Goal: Information Seeking & Learning: Learn about a topic

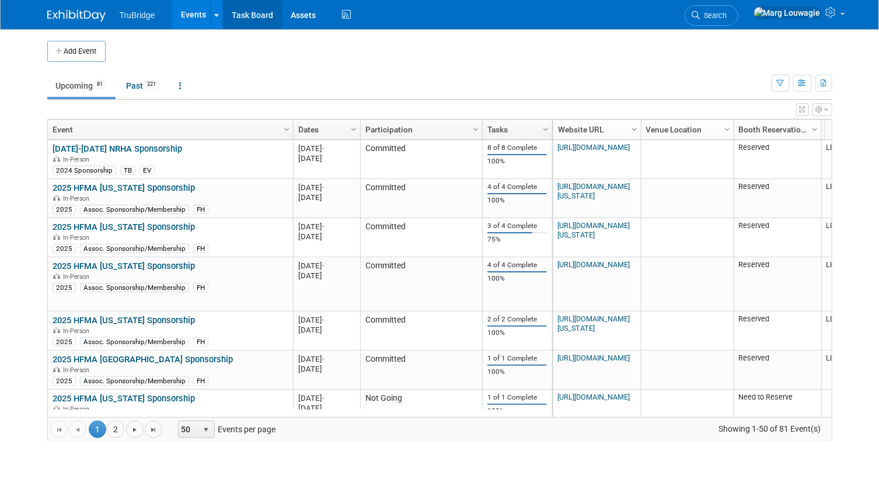
drag, startPoint x: 238, startPoint y: 11, endPoint x: 260, endPoint y: 8, distance: 21.9
click at [239, 11] on link "Task Board" at bounding box center [252, 14] width 59 height 29
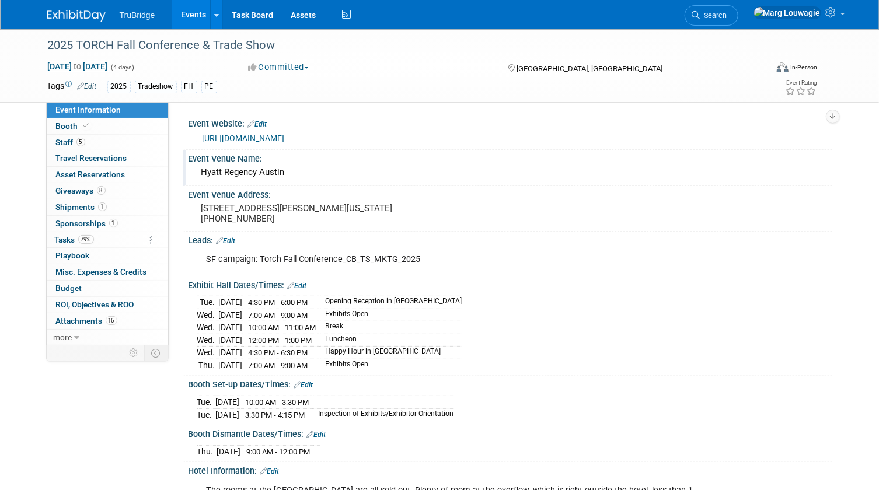
drag, startPoint x: 195, startPoint y: 170, endPoint x: 299, endPoint y: 175, distance: 104.6
click at [299, 175] on div "Hyatt Regency Austin" at bounding box center [511, 172] width 644 height 19
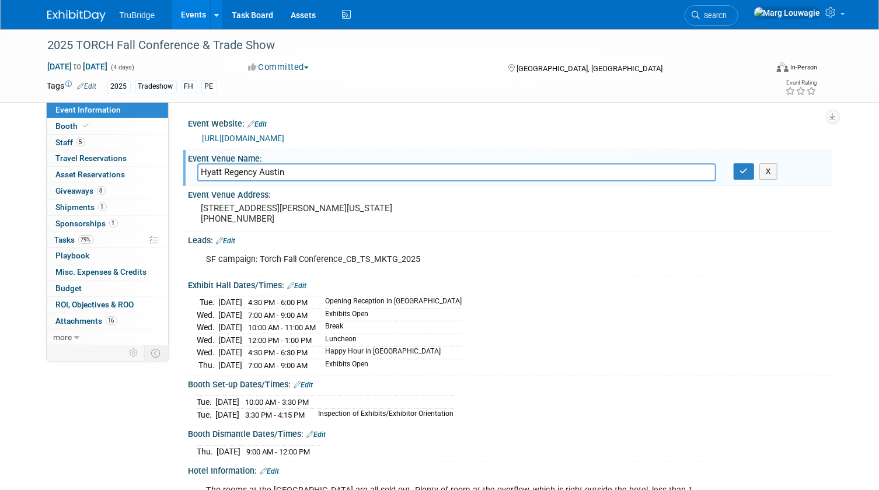
drag, startPoint x: 302, startPoint y: 175, endPoint x: 190, endPoint y: 168, distance: 112.3
click at [190, 168] on div "Hyatt Regency Austin" at bounding box center [457, 172] width 536 height 18
click at [743, 170] on icon "button" at bounding box center [744, 172] width 8 height 8
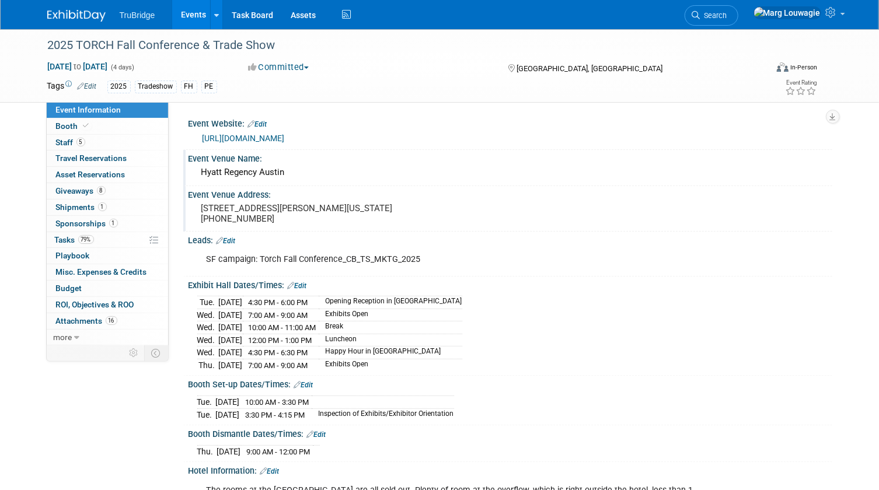
drag, startPoint x: 198, startPoint y: 203, endPoint x: 335, endPoint y: 227, distance: 139.4
click at [335, 227] on div "208 Barton Springs Austin, Texas 78704 United States +1 512 477 1234" at bounding box center [322, 213] width 251 height 27
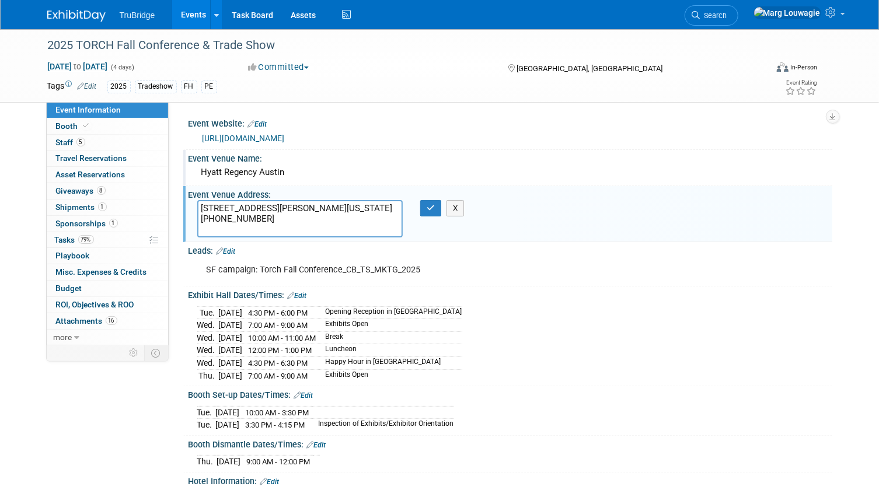
drag, startPoint x: 198, startPoint y: 205, endPoint x: 328, endPoint y: 228, distance: 131.5
click at [328, 228] on textarea "208 Barton Springs Austin, Texas 78704 United States +1 512 477 1234" at bounding box center [300, 218] width 206 height 37
click at [430, 209] on icon "button" at bounding box center [431, 208] width 8 height 8
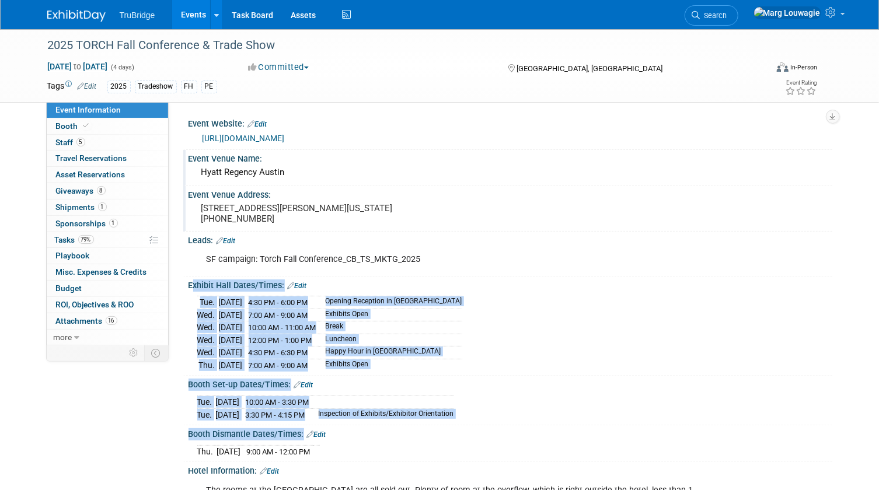
drag, startPoint x: 189, startPoint y: 292, endPoint x: 439, endPoint y: 451, distance: 295.7
copy div "Exhibit Hall Dates/Times: Edit Tue. Sep 9, 2025 4:30 PM - 6:00 PM Opening Recep…"
drag, startPoint x: 85, startPoint y: 204, endPoint x: 151, endPoint y: 221, distance: 68.1
click at [85, 204] on span "Shipments 1" at bounding box center [81, 207] width 51 height 9
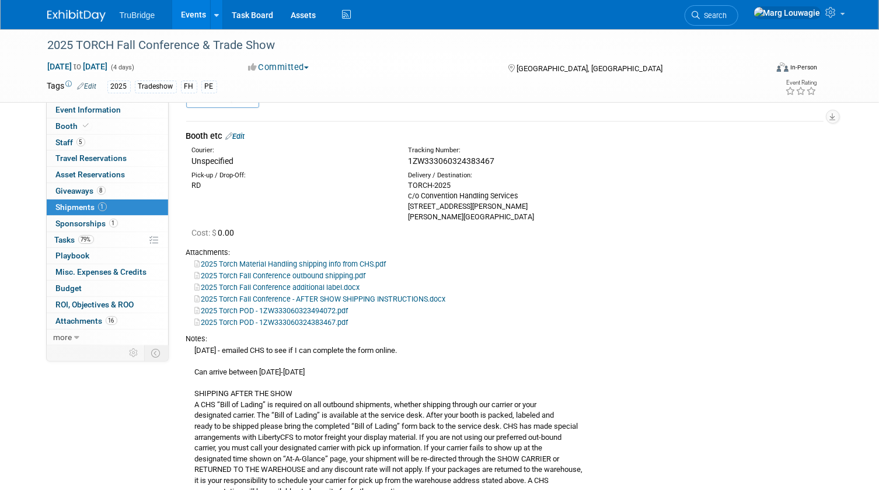
scroll to position [106, 0]
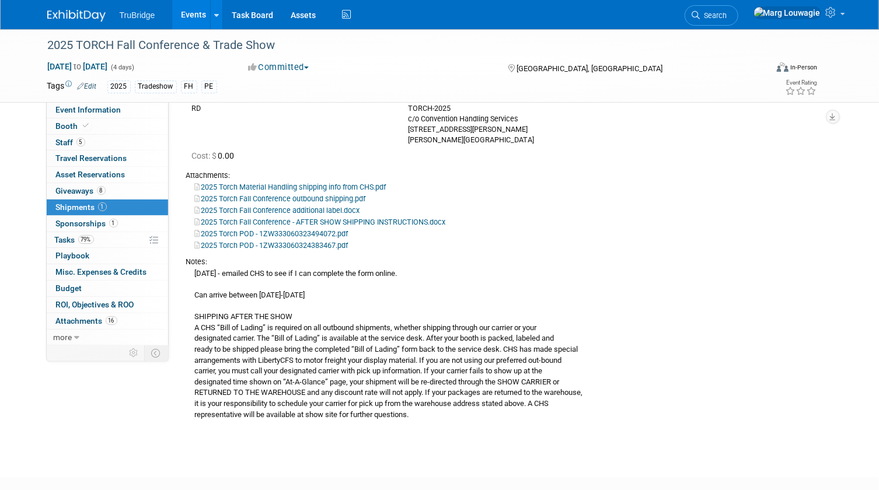
click at [309, 187] on link "2025 Torch Material Handling shipping info from CHS.pdf" at bounding box center [290, 187] width 191 height 9
click at [279, 197] on link "2025 Torch Fall Conference outbound shipping.pdf" at bounding box center [280, 198] width 171 height 9
click at [317, 221] on link "2025 Torch Fall Conference - AFTER SHOW SHIPPING INSTRUCTIONS.docx" at bounding box center [320, 222] width 251 height 9
click at [87, 107] on span "Event Information" at bounding box center [88, 109] width 65 height 9
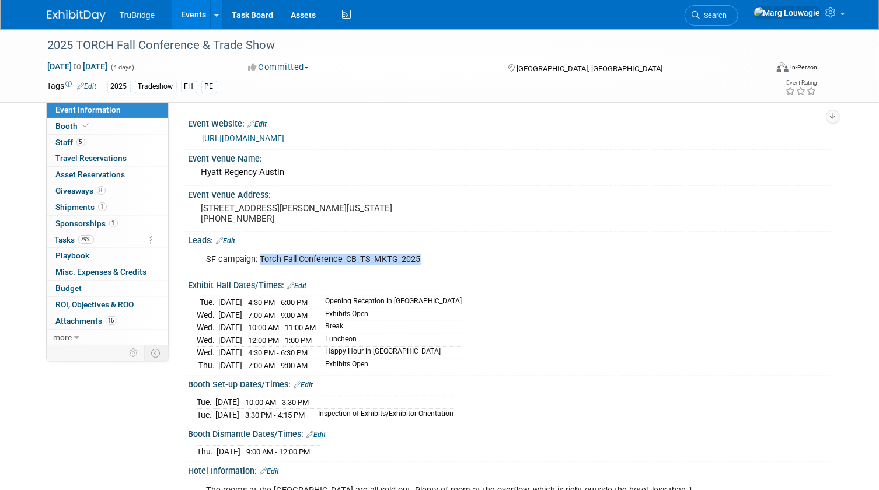
drag, startPoint x: 260, startPoint y: 268, endPoint x: 434, endPoint y: 270, distance: 174.0
click at [434, 270] on div "SF campaign: Torch Fall Conference_CB_TS_MKTG_2025" at bounding box center [452, 259] width 509 height 23
drag, startPoint x: 434, startPoint y: 270, endPoint x: 398, endPoint y: 269, distance: 36.2
copy div "Torch Fall Conference_CB_TS_MKTG_2025"
click at [573, 271] on div "SF campaign: Torch Fall Conference_CB_TS_MKTG_2025" at bounding box center [452, 259] width 509 height 23
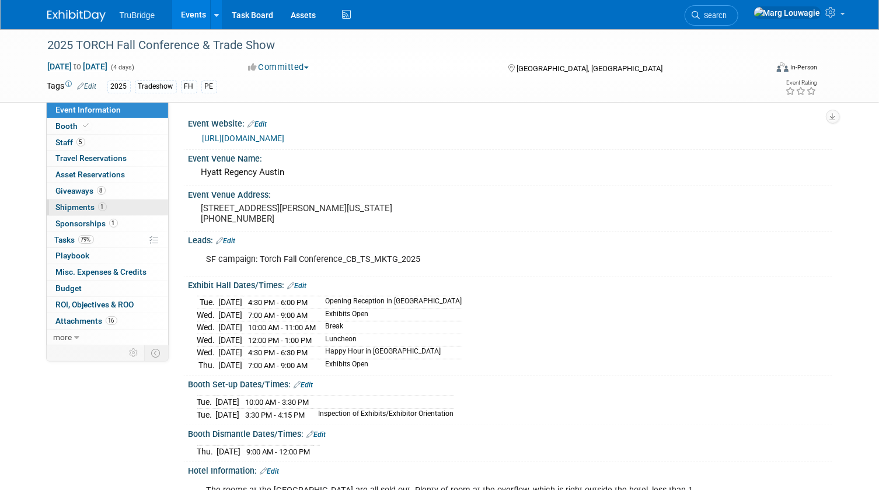
click at [87, 204] on span "Shipments 1" at bounding box center [81, 207] width 51 height 9
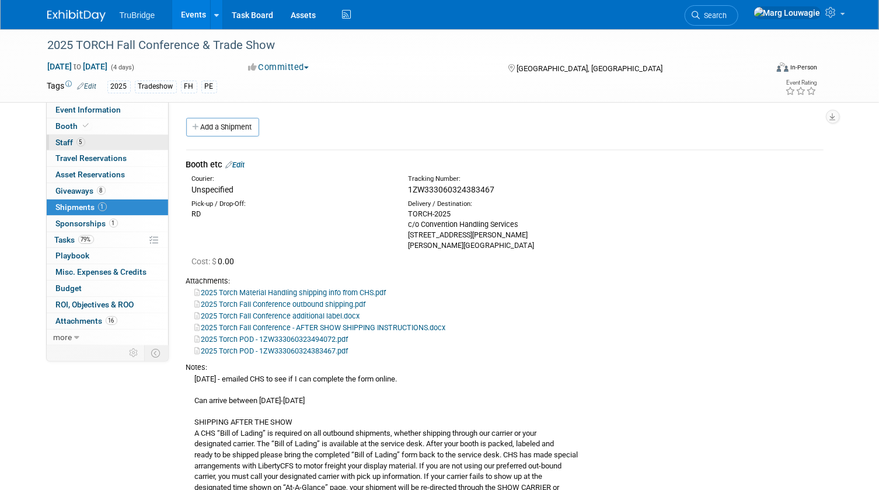
click at [58, 144] on span "Staff 5" at bounding box center [70, 142] width 29 height 9
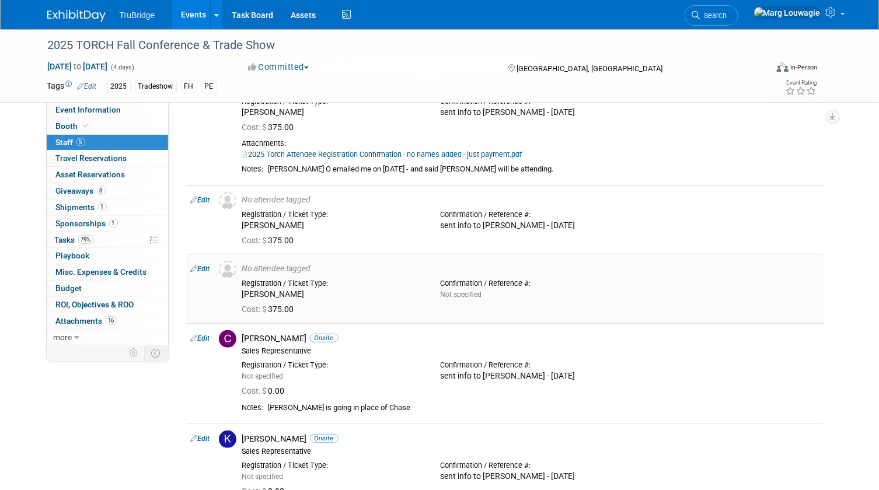
scroll to position [53, 0]
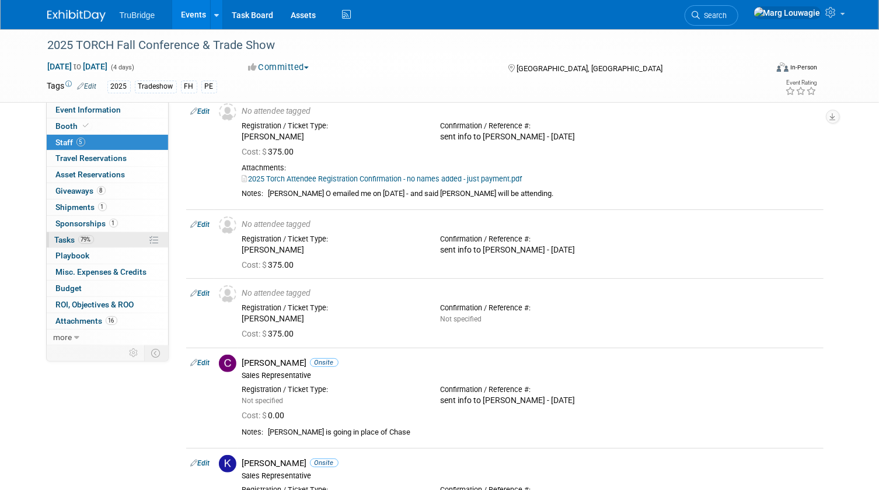
click at [63, 239] on span "Tasks 79%" at bounding box center [74, 239] width 39 height 9
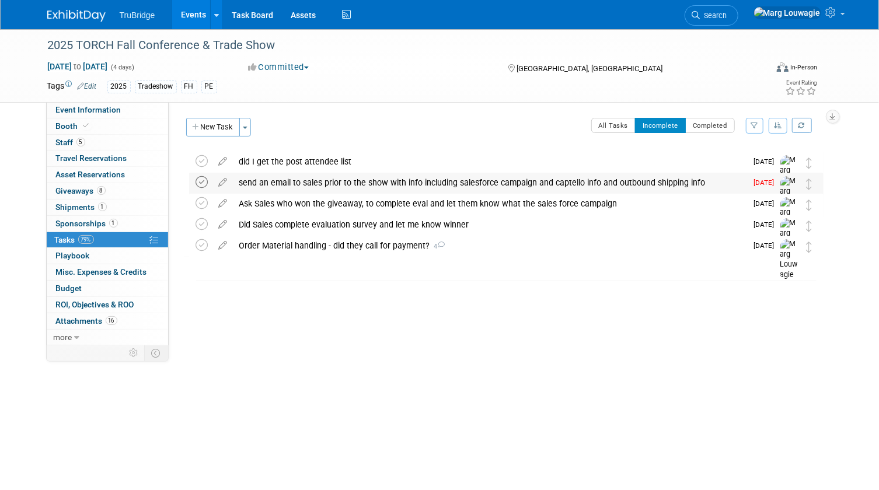
click at [201, 179] on icon at bounding box center [202, 182] width 12 height 12
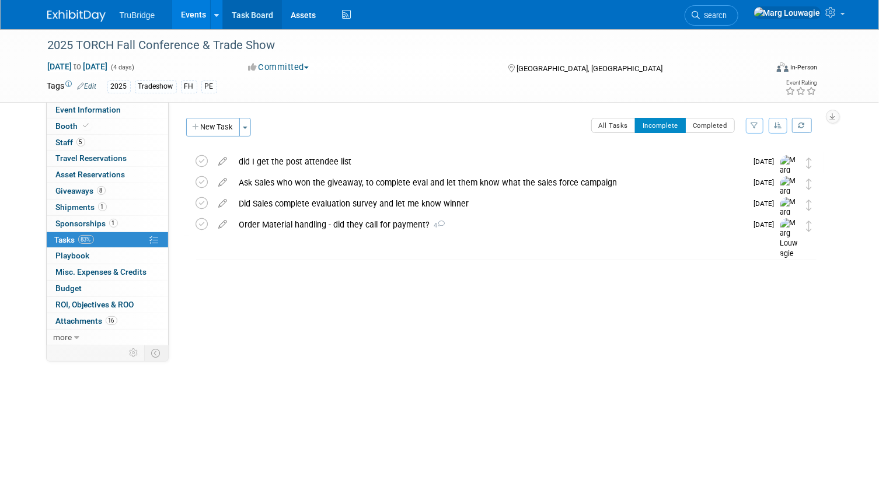
click at [264, 14] on link "Task Board" at bounding box center [252, 14] width 59 height 29
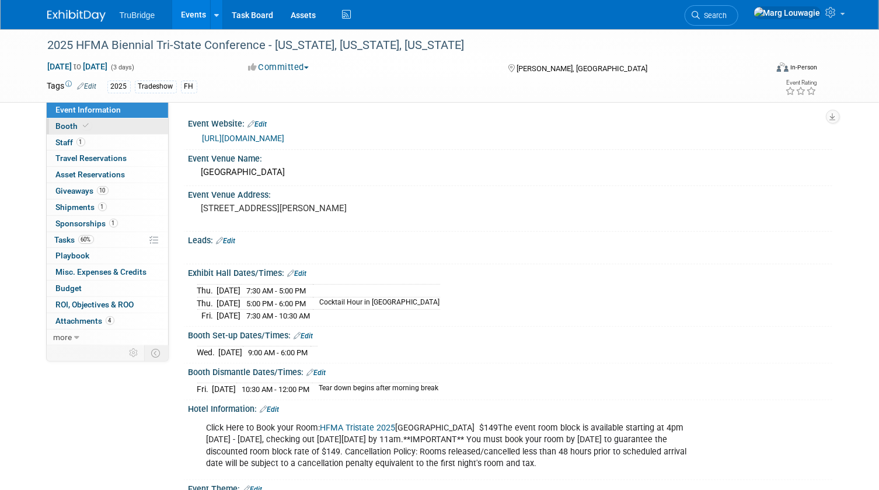
click at [105, 123] on link "Booth" at bounding box center [107, 126] width 121 height 16
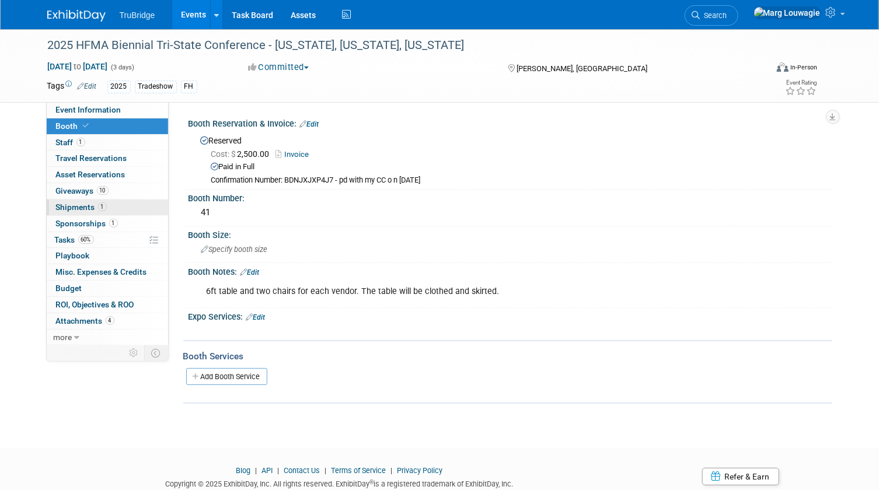
click at [79, 204] on span "Shipments 1" at bounding box center [81, 207] width 51 height 9
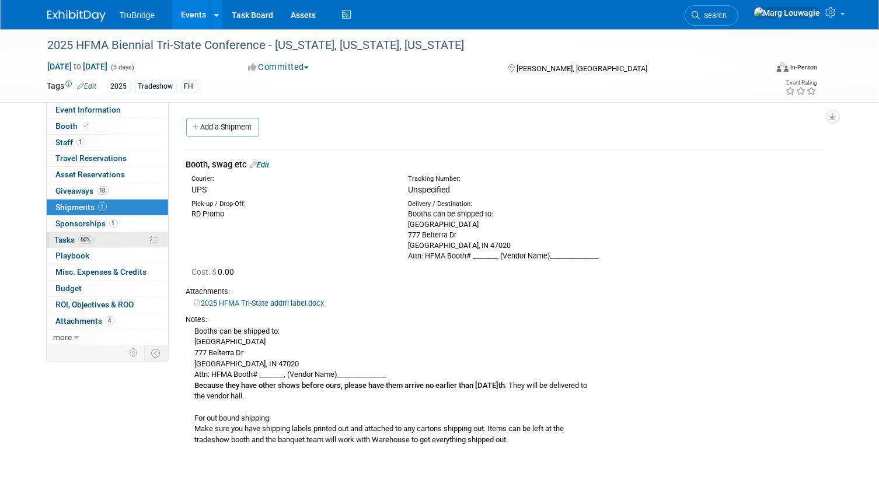
click at [60, 239] on span "Tasks 60%" at bounding box center [74, 239] width 39 height 9
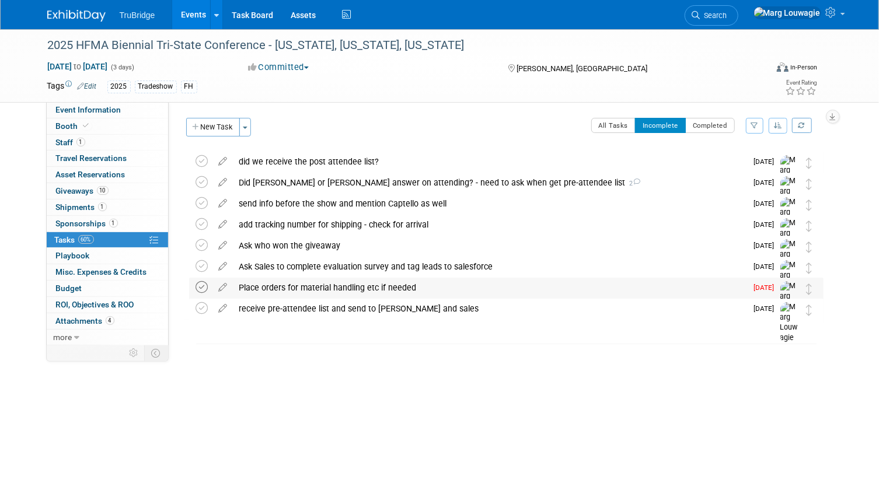
click at [201, 287] on icon at bounding box center [202, 287] width 12 height 12
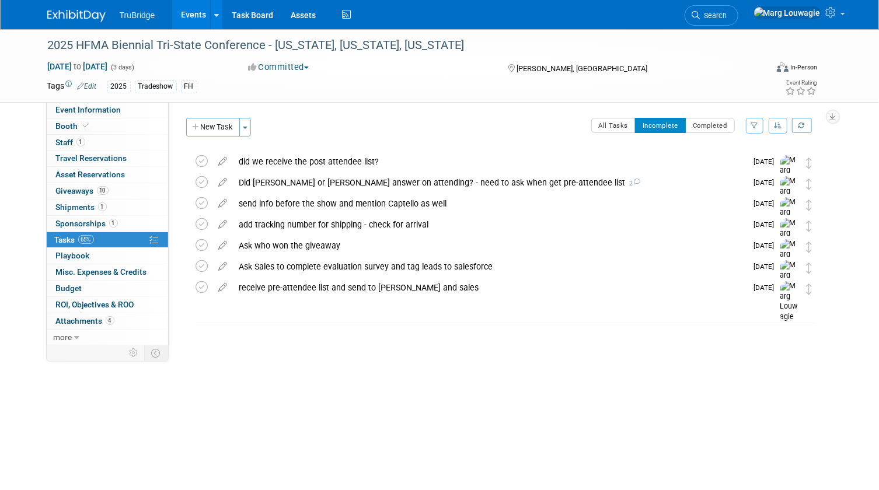
click at [727, 12] on span "Search" at bounding box center [713, 15] width 27 height 9
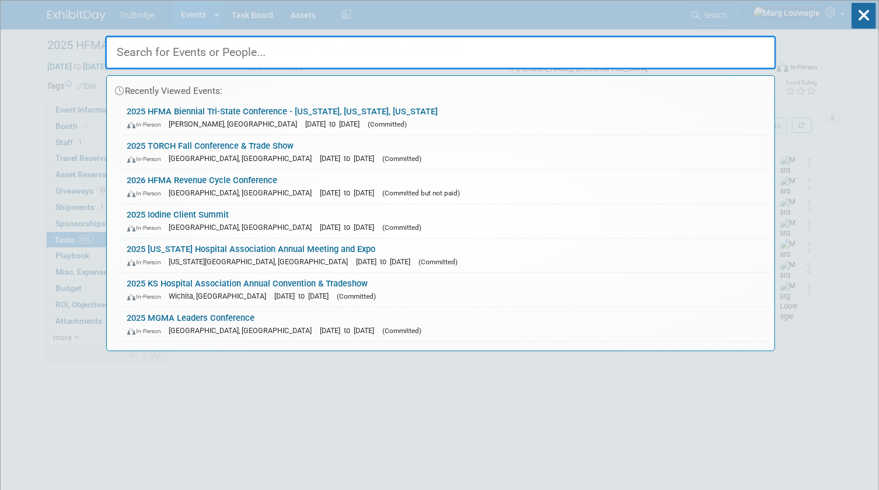
click at [741, 48] on input "text" at bounding box center [440, 53] width 671 height 34
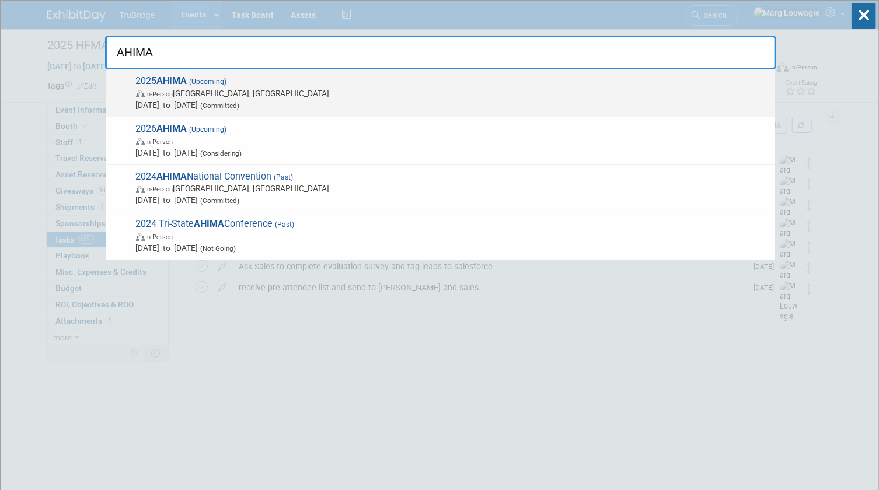
type input "AHIMA"
click at [166, 91] on span "In-Person" at bounding box center [159, 94] width 27 height 8
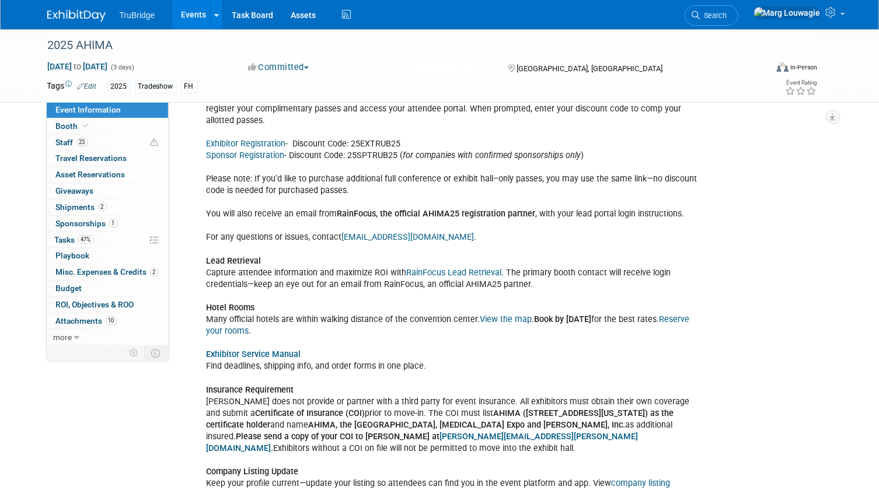
scroll to position [1379, 0]
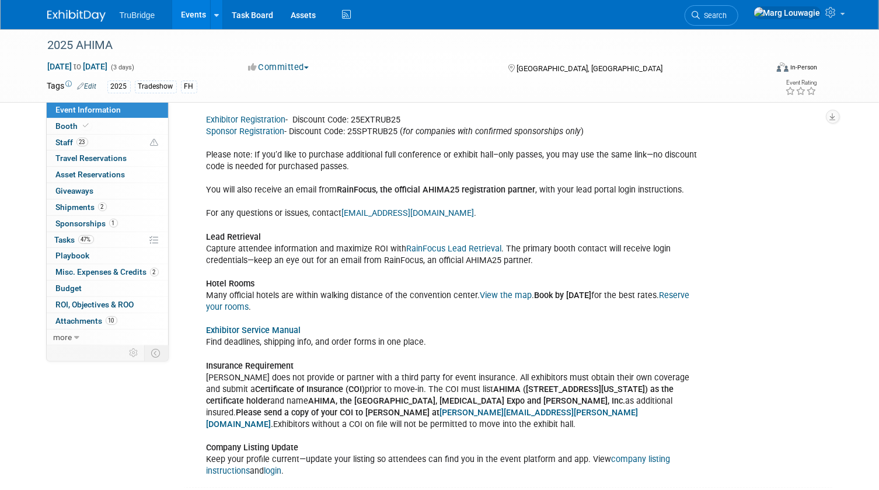
click at [262, 326] on link "Exhibitor Service Manual" at bounding box center [254, 331] width 95 height 10
